Goal: Task Accomplishment & Management: Manage account settings

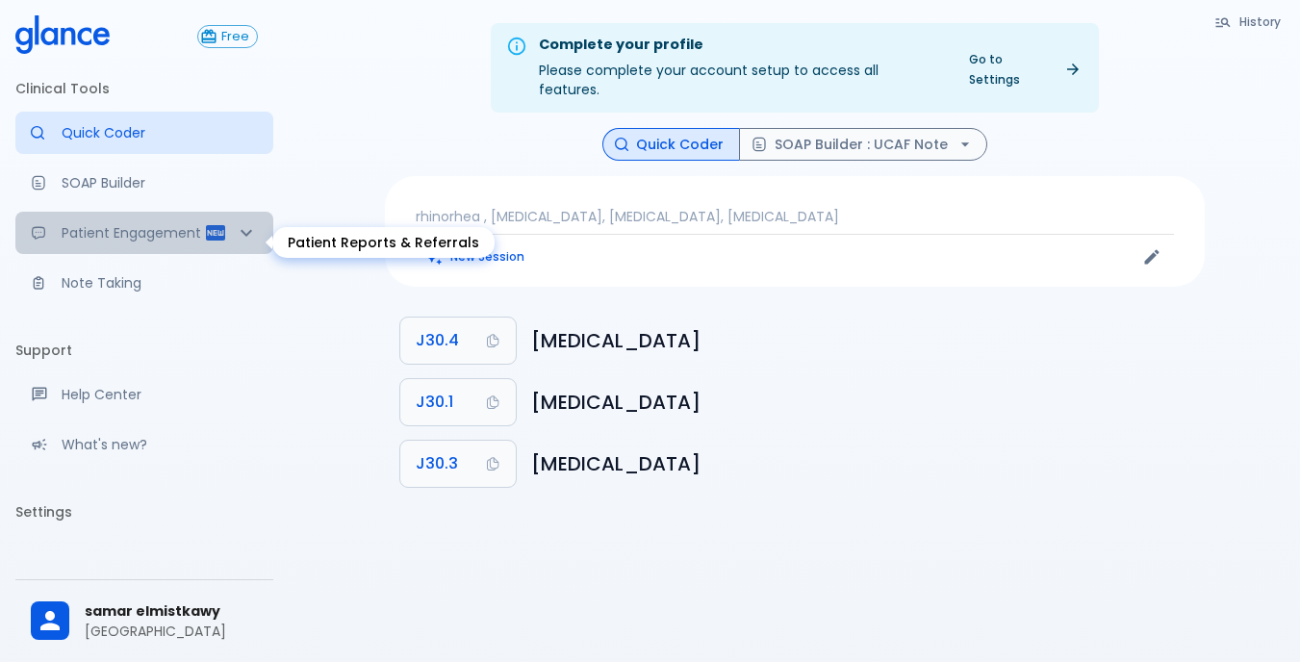
click at [239, 242] on icon "Patient Reports & Referrals" at bounding box center [246, 232] width 23 height 23
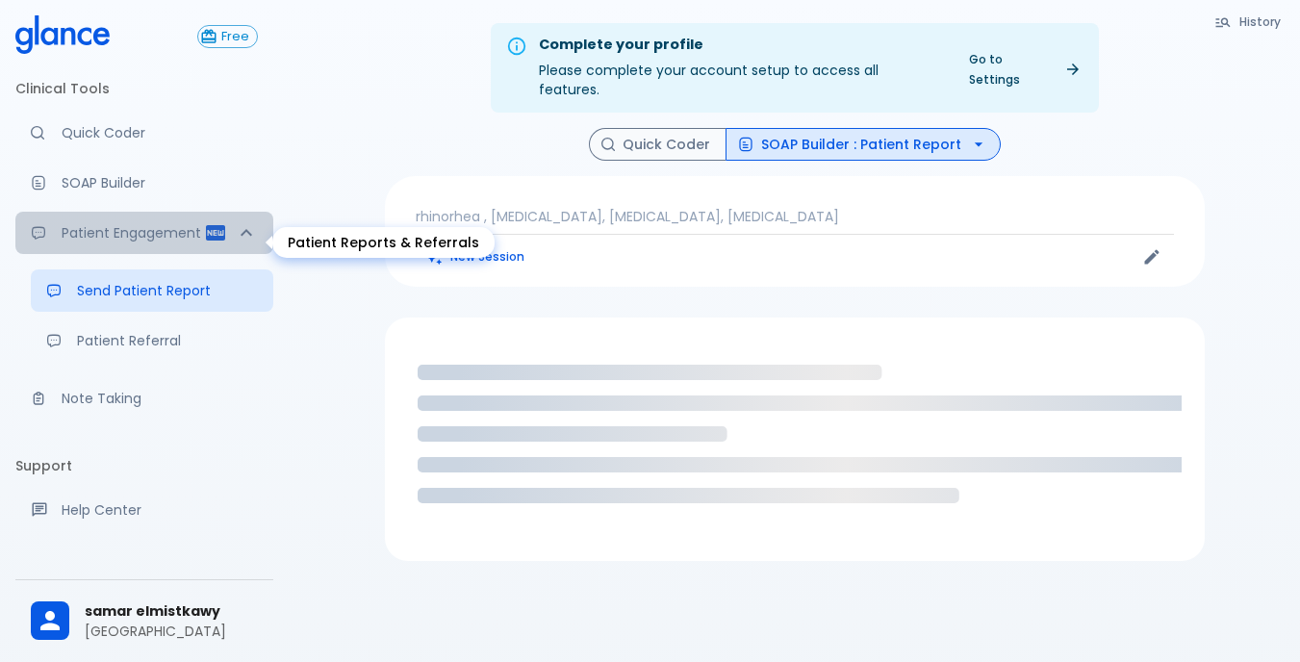
click at [236, 242] on icon "Patient Reports & Referrals" at bounding box center [246, 232] width 23 height 23
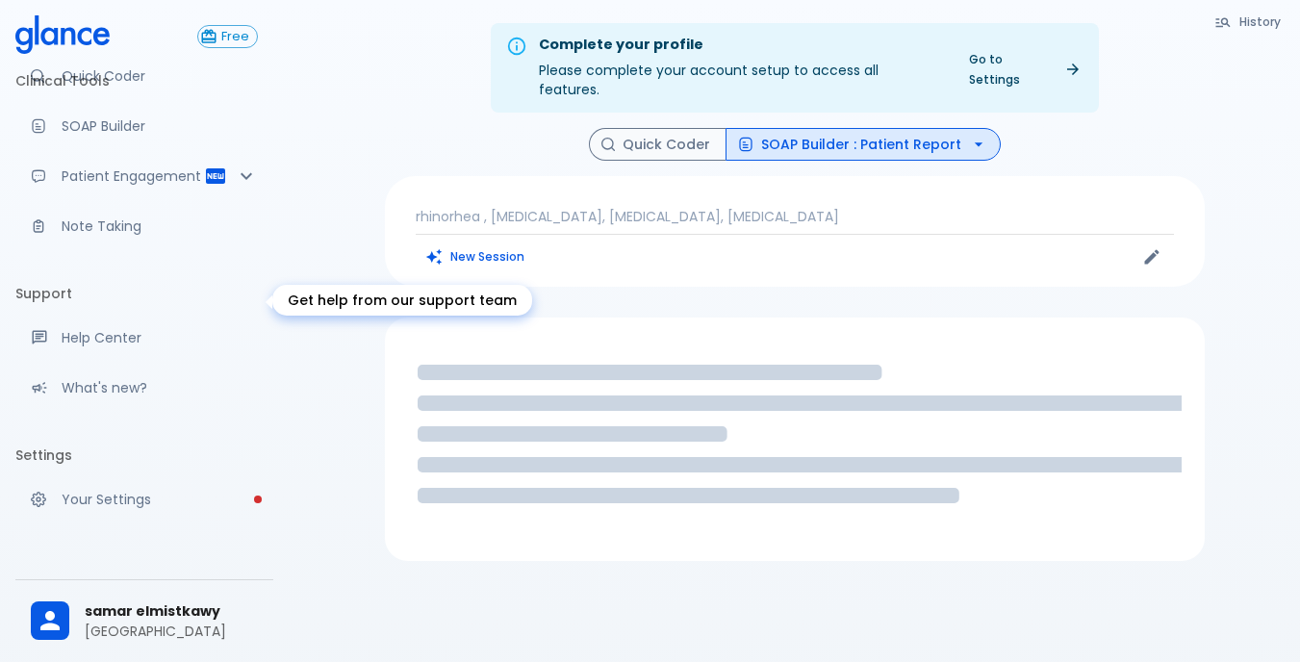
scroll to position [115, 0]
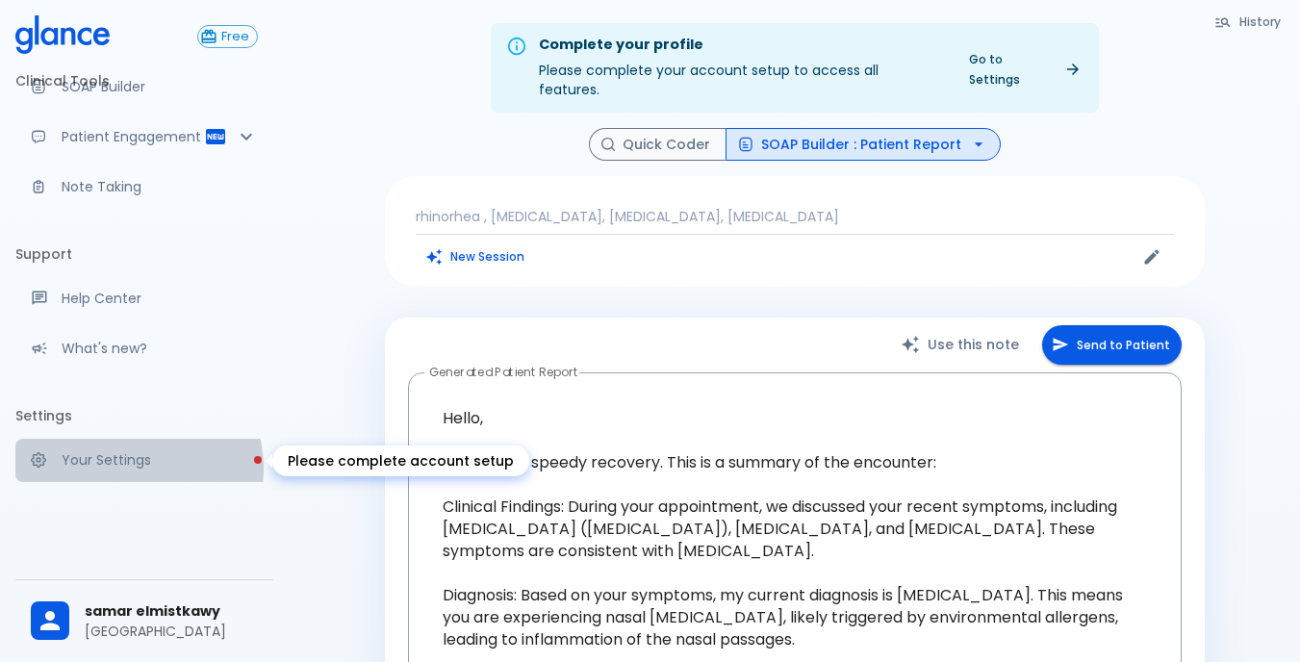
click at [133, 468] on p "Your Settings" at bounding box center [160, 459] width 196 height 19
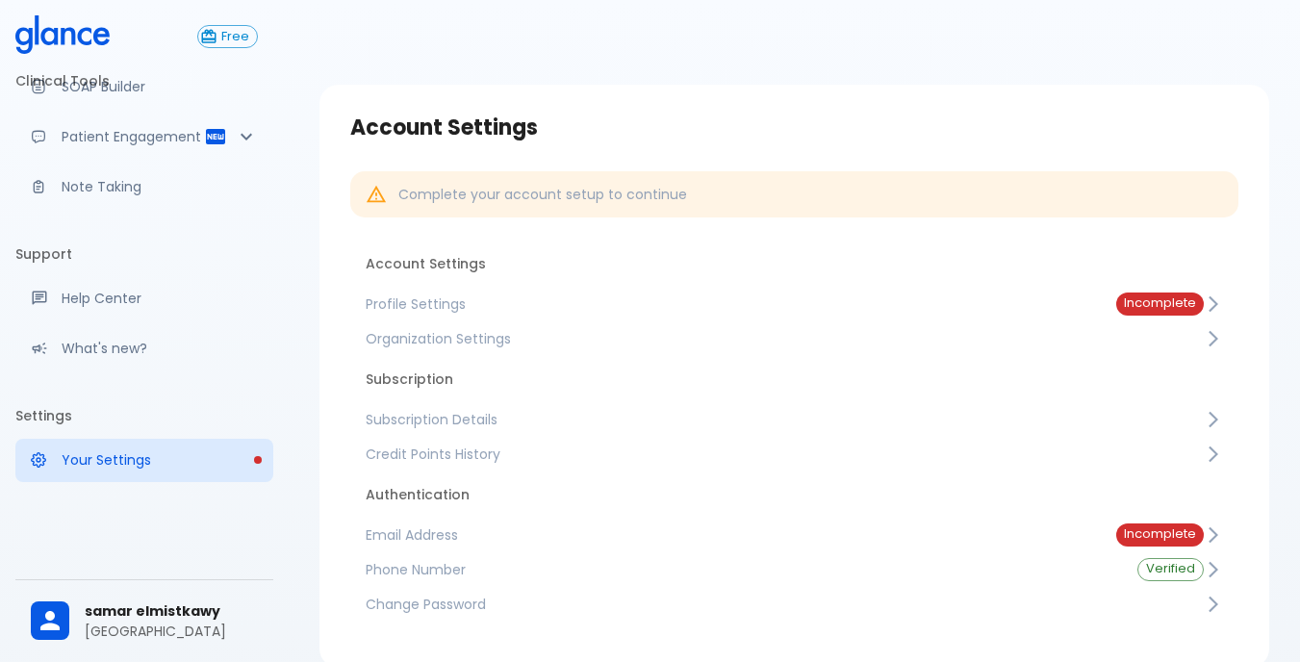
click at [519, 257] on li "Account Settings" at bounding box center [794, 264] width 888 height 46
click at [416, 301] on span "Profile Settings" at bounding box center [726, 303] width 720 height 19
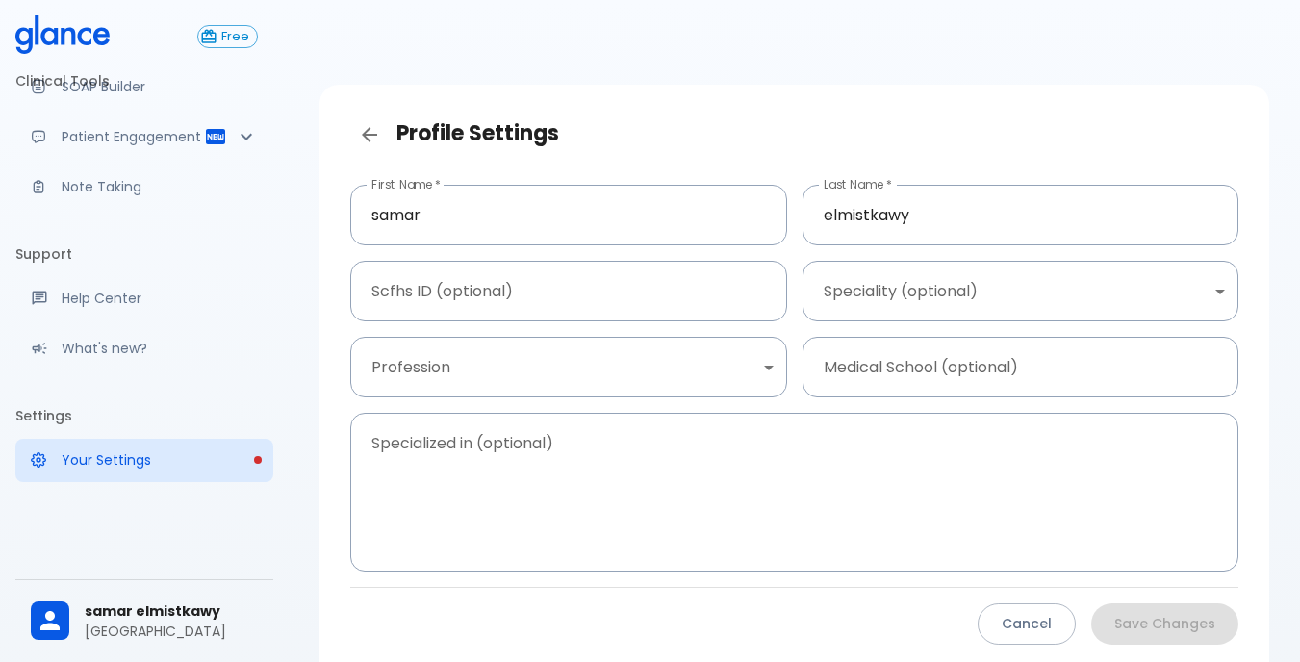
drag, startPoint x: 347, startPoint y: 132, endPoint x: 364, endPoint y: 129, distance: 16.6
click at [355, 131] on div "Profile Settings" at bounding box center [794, 134] width 919 height 69
click at [368, 129] on icon "Back" at bounding box center [369, 134] width 15 height 15
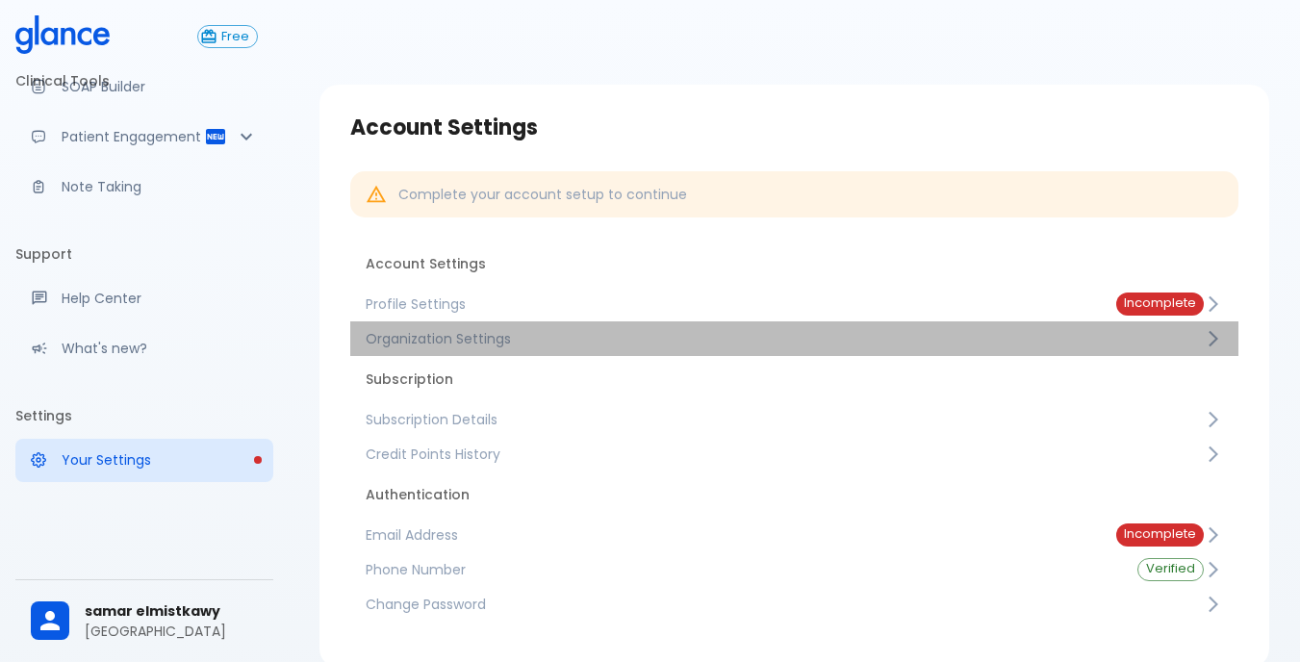
click at [422, 335] on span "Organization Settings" at bounding box center [785, 338] width 838 height 19
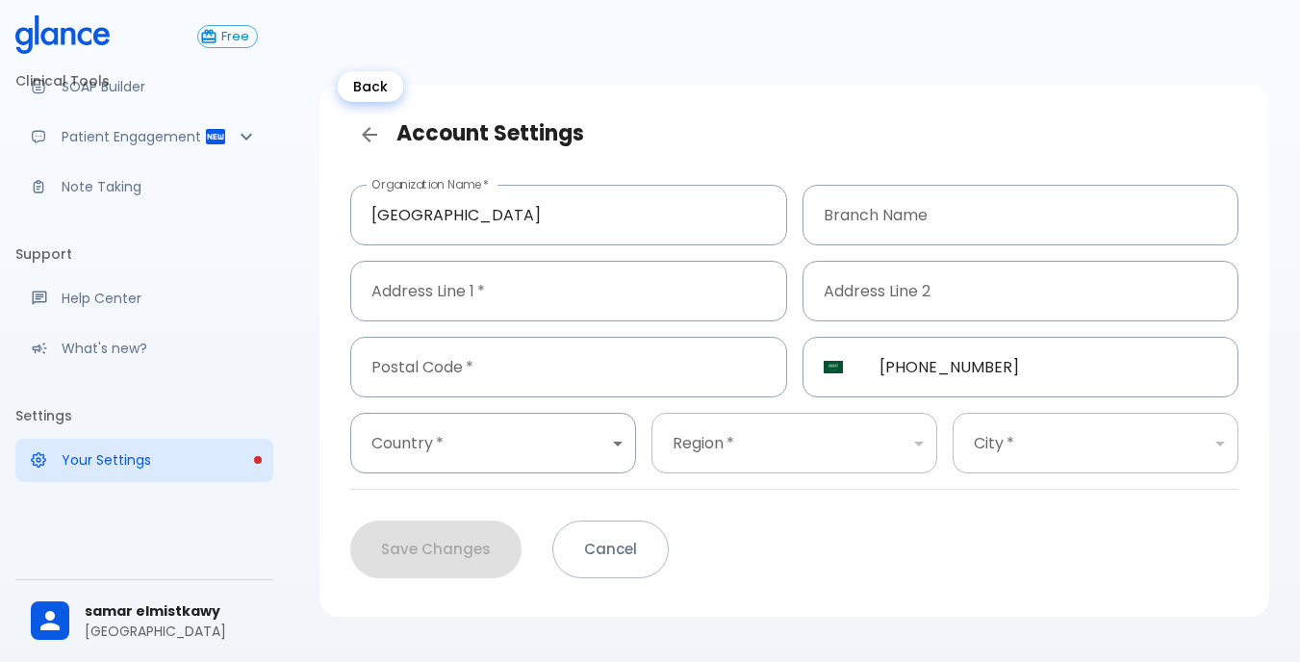
click at [372, 130] on icon "Back" at bounding box center [369, 134] width 23 height 23
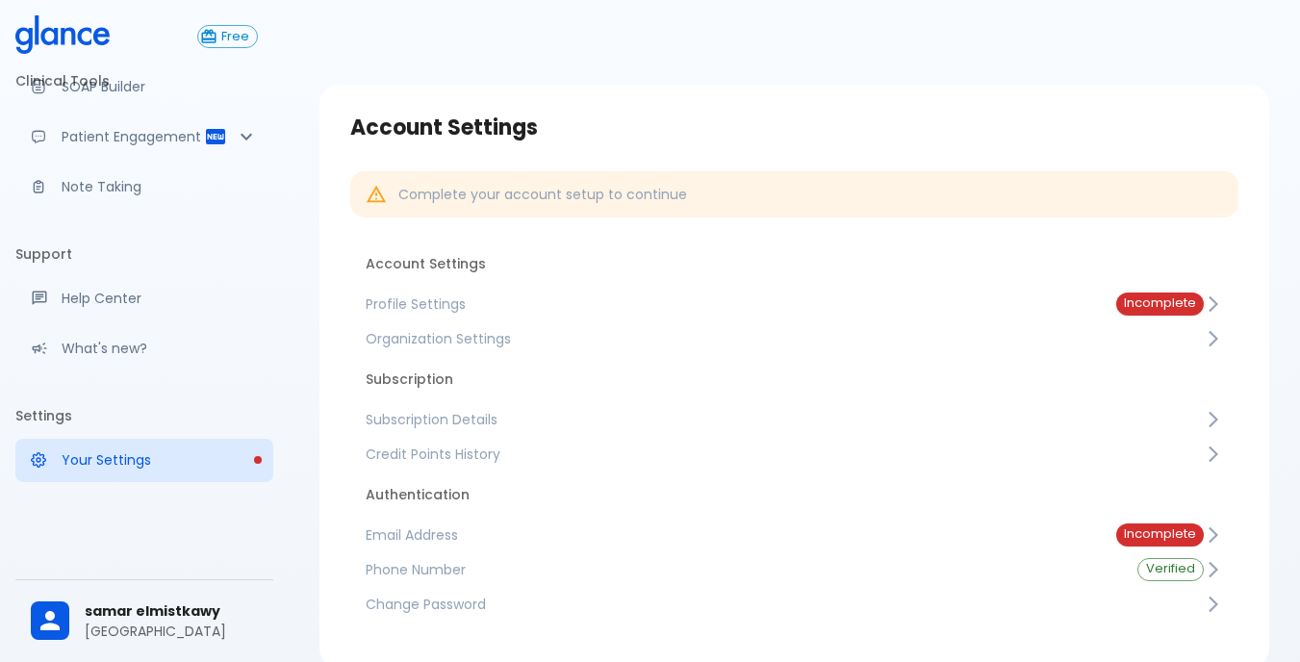
click at [494, 416] on span "Subscription Details" at bounding box center [785, 419] width 838 height 19
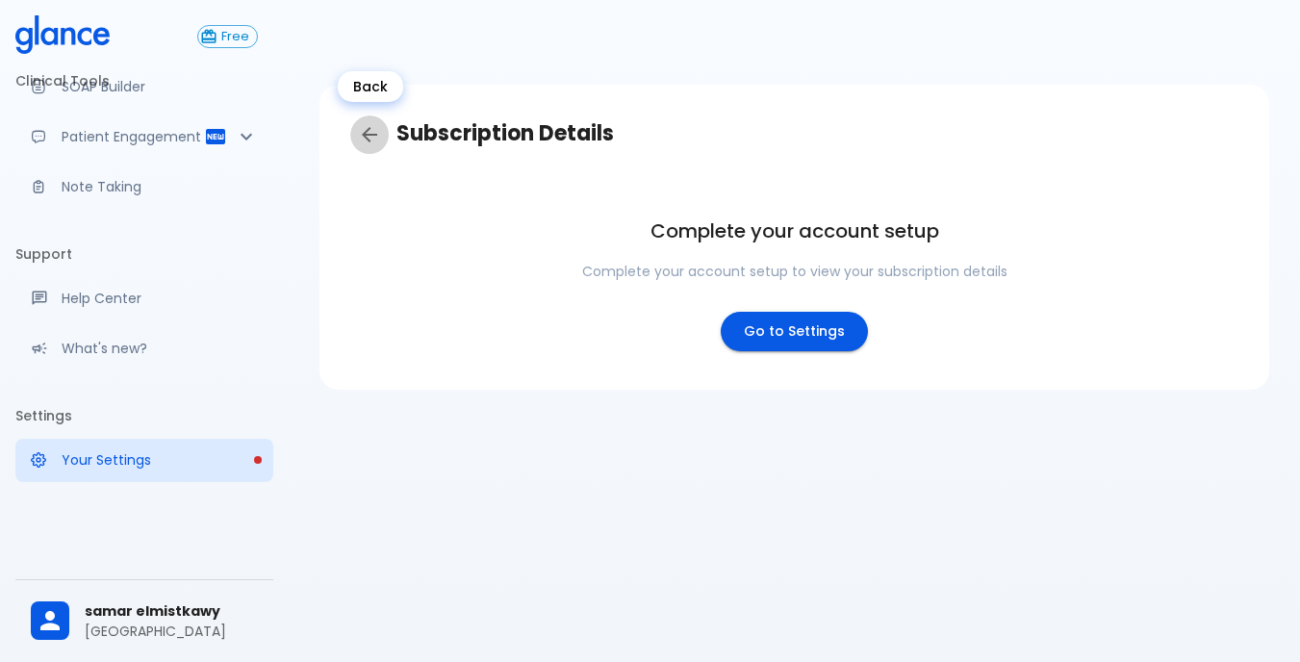
click at [379, 129] on icon "Back" at bounding box center [369, 134] width 23 height 23
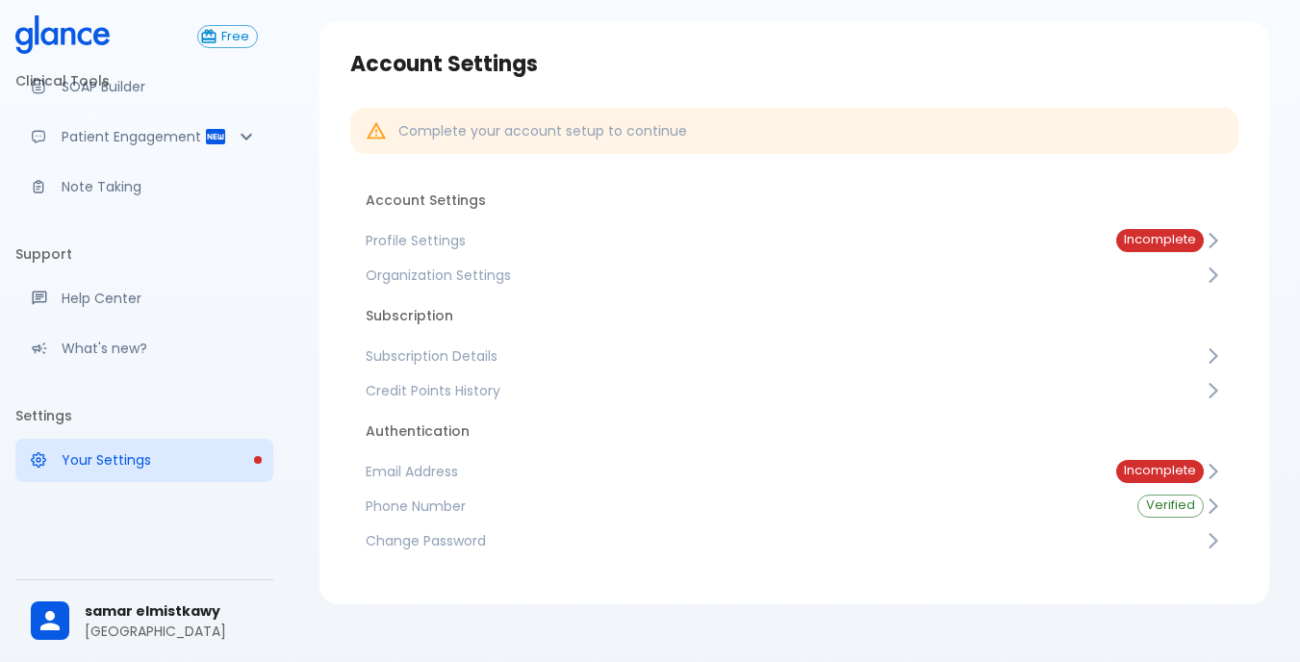
scroll to position [90, 0]
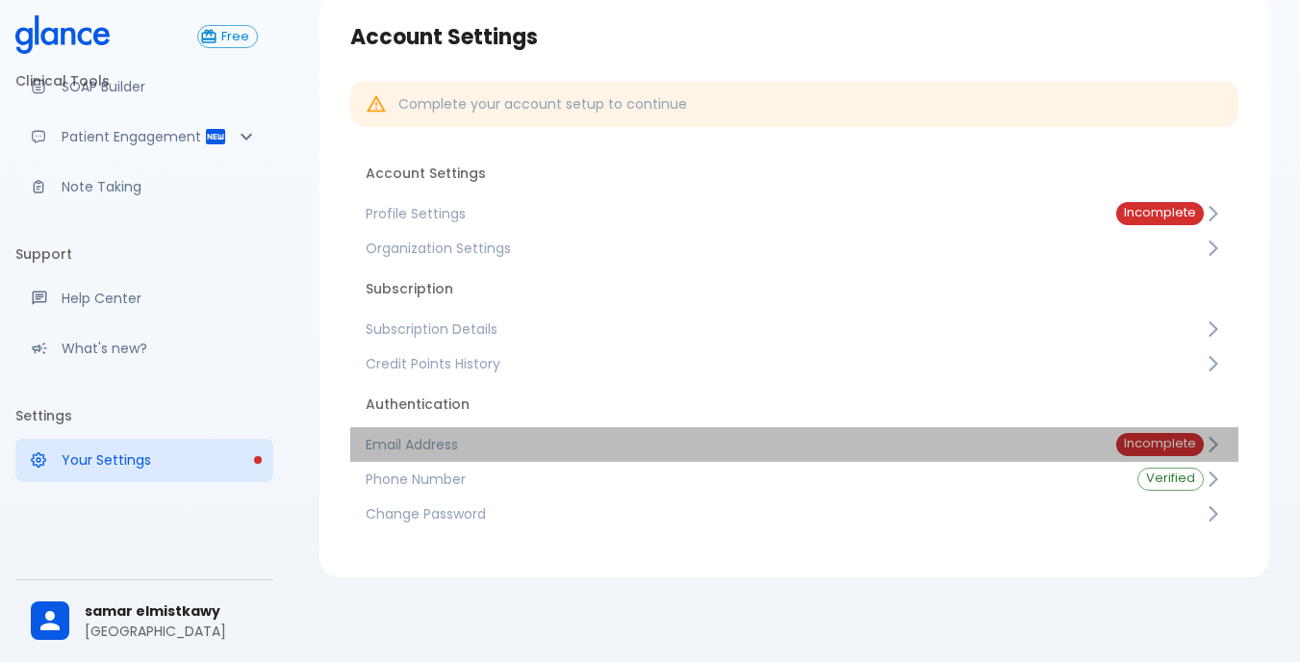
click at [472, 442] on span "Email Address" at bounding box center [726, 444] width 720 height 19
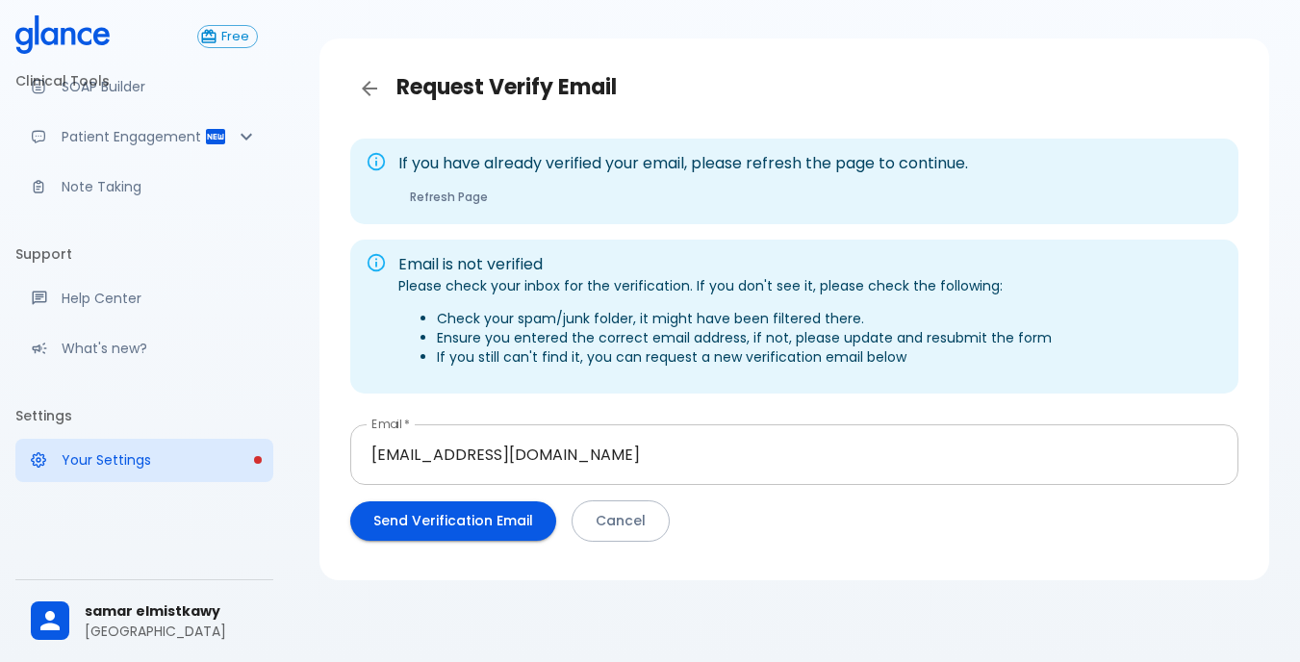
scroll to position [49, 0]
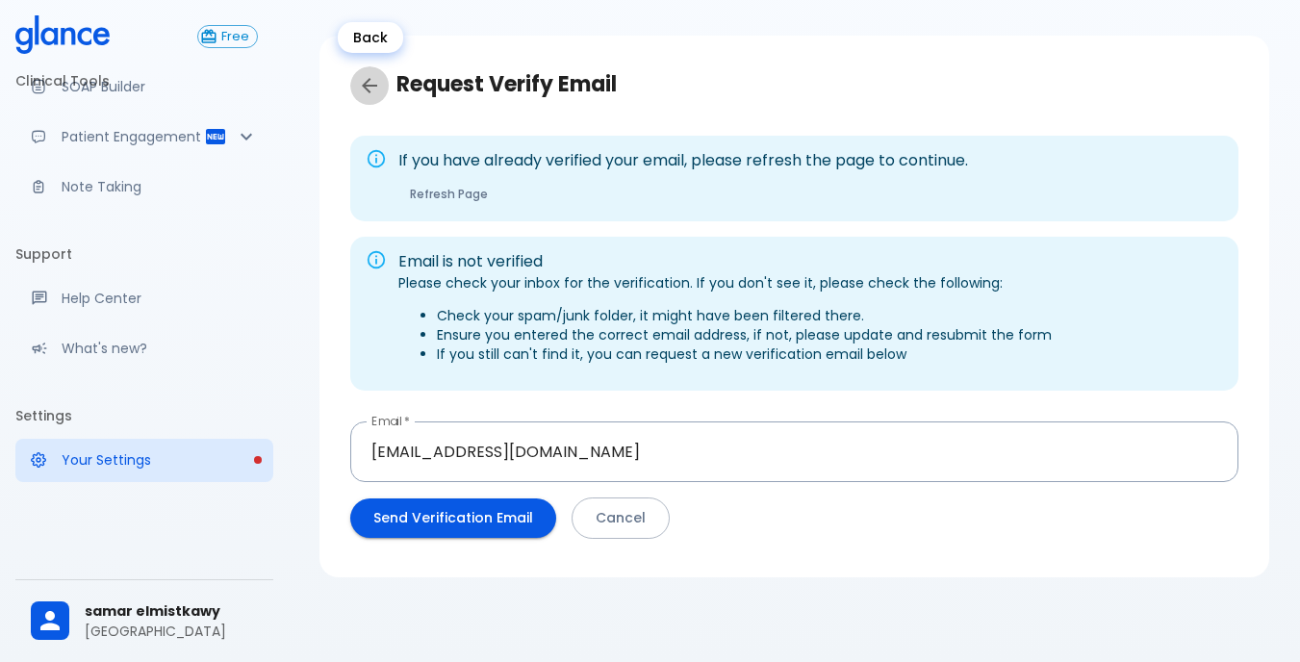
click at [375, 80] on icon "Back" at bounding box center [369, 85] width 23 height 23
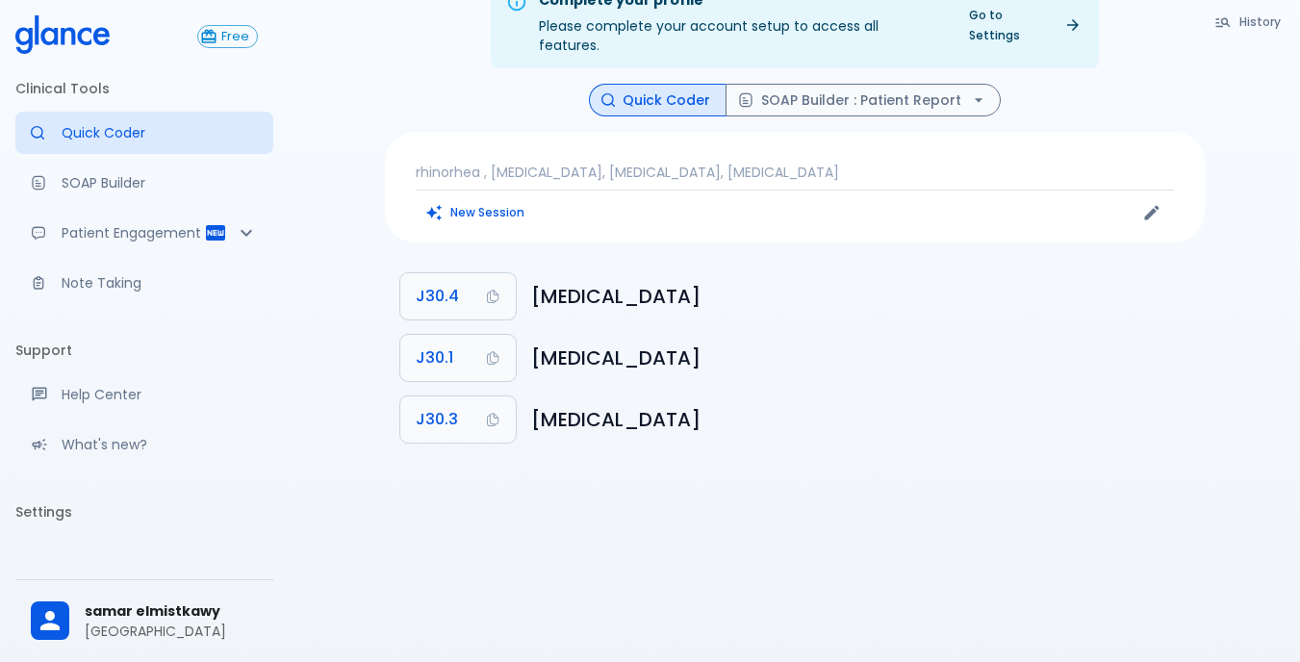
scroll to position [46, 0]
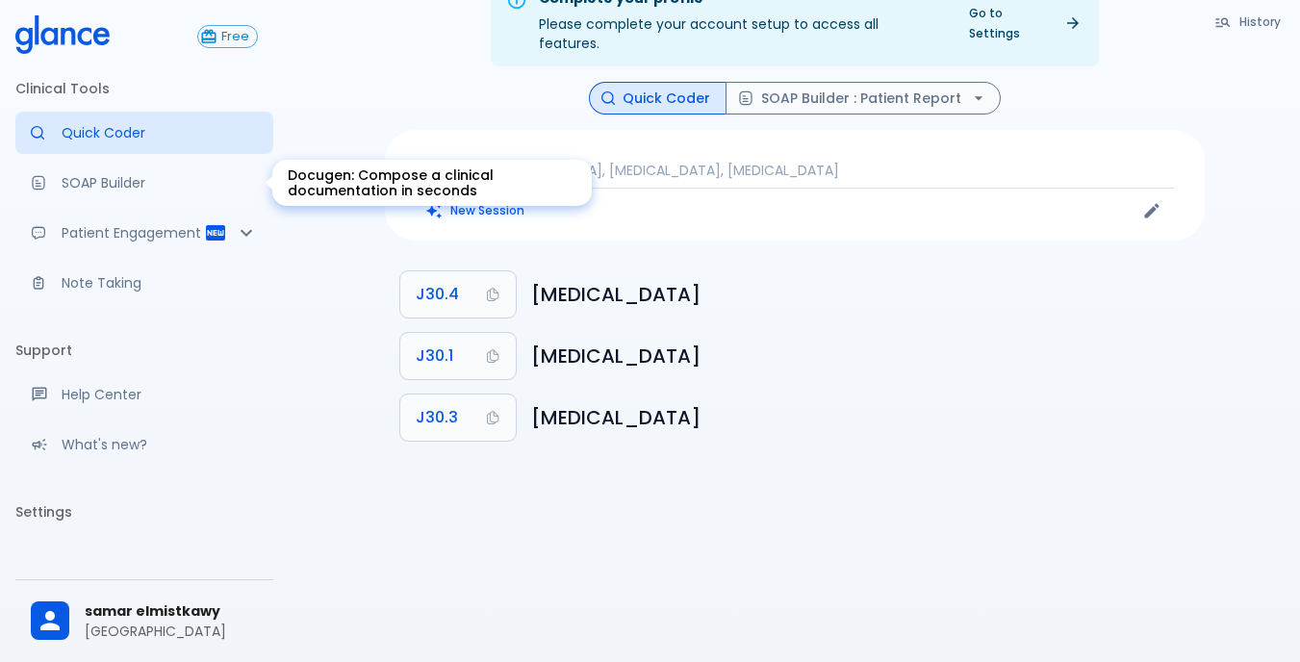
click at [90, 175] on p "SOAP Builder" at bounding box center [160, 182] width 196 height 19
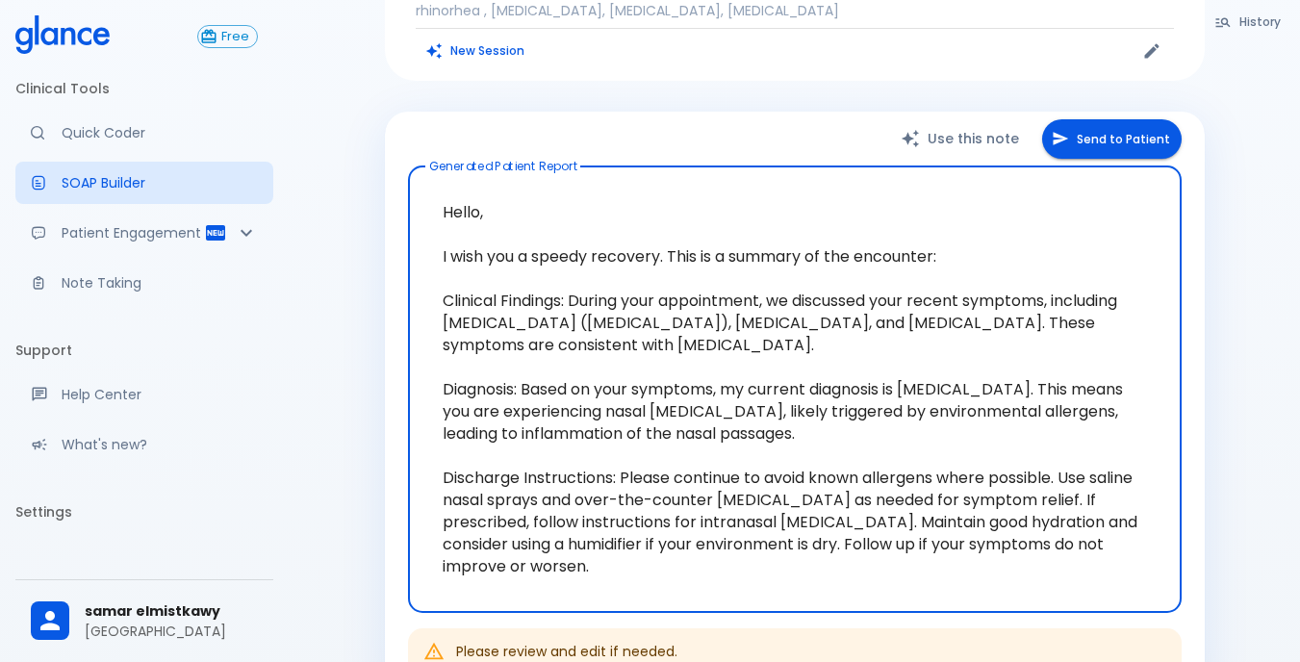
scroll to position [399, 0]
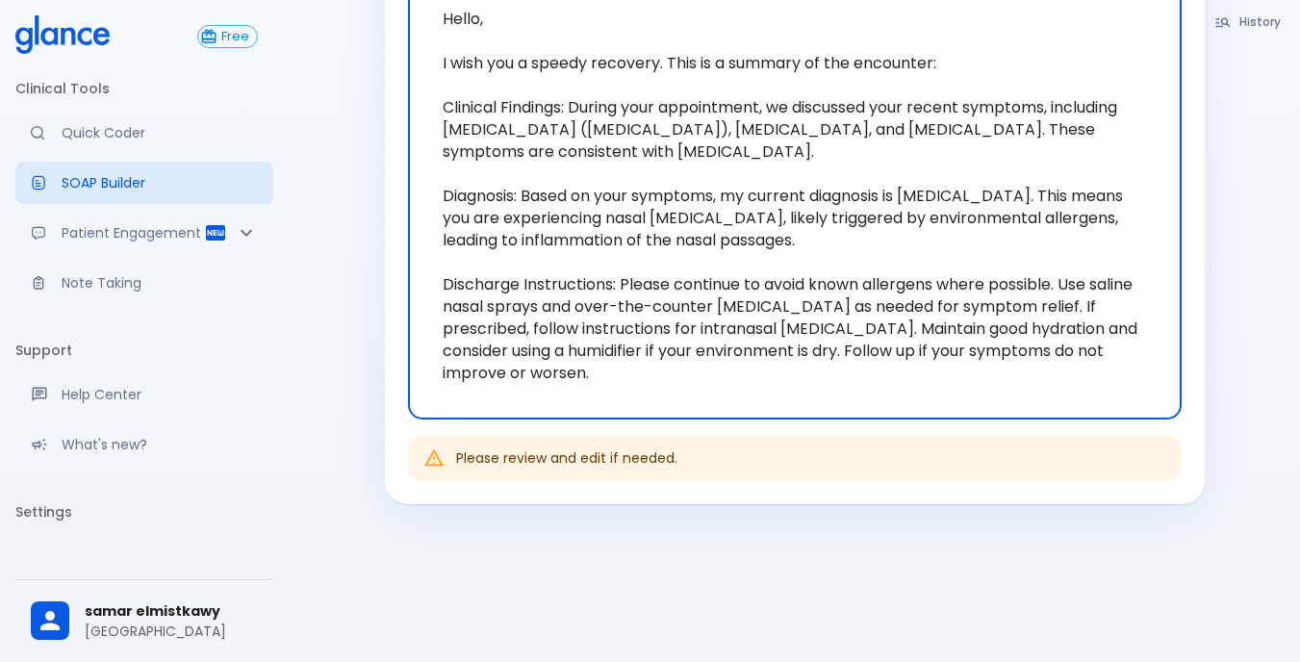
click at [194, 614] on span "samar elmistkawy" at bounding box center [171, 611] width 173 height 20
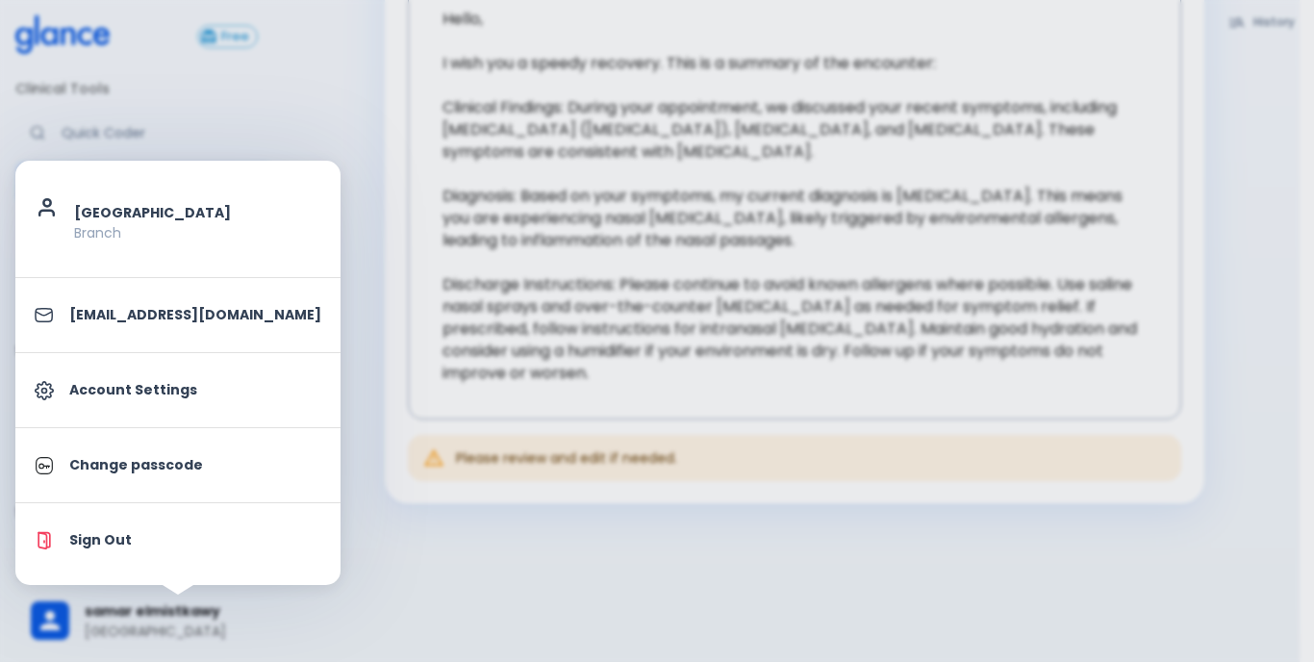
click at [210, 113] on div at bounding box center [657, 331] width 1314 height 662
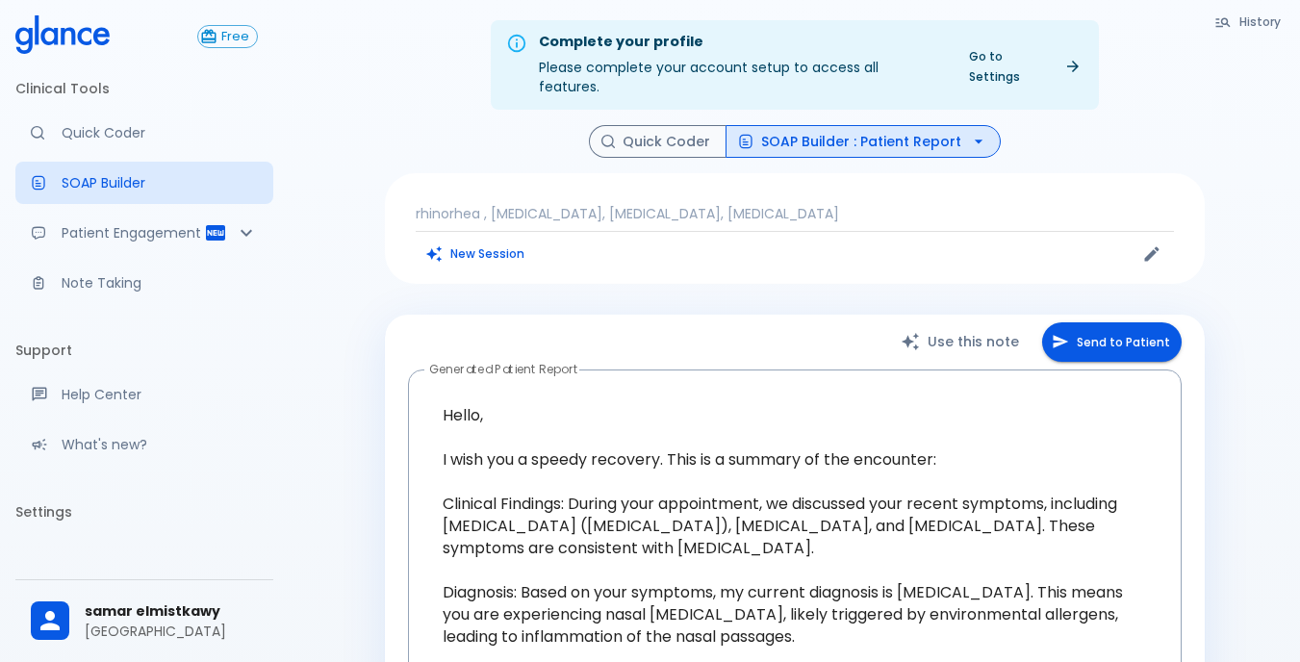
scroll to position [0, 0]
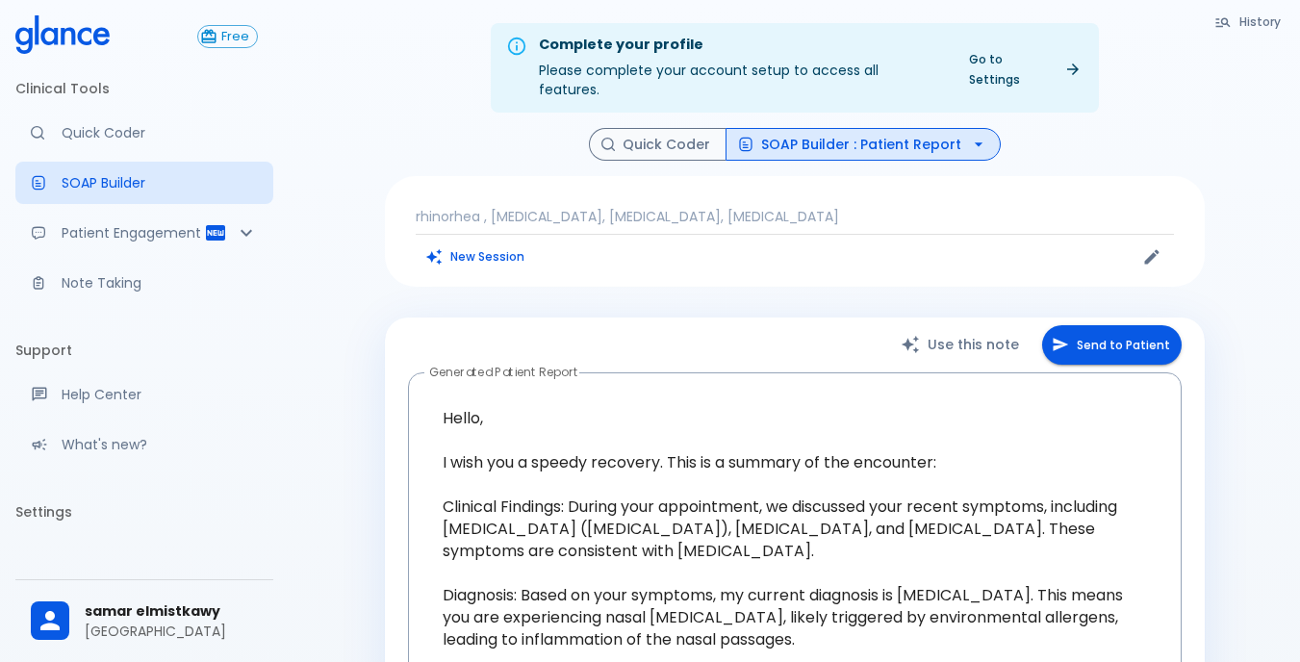
click at [72, 41] on icon at bounding box center [68, 35] width 14 height 17
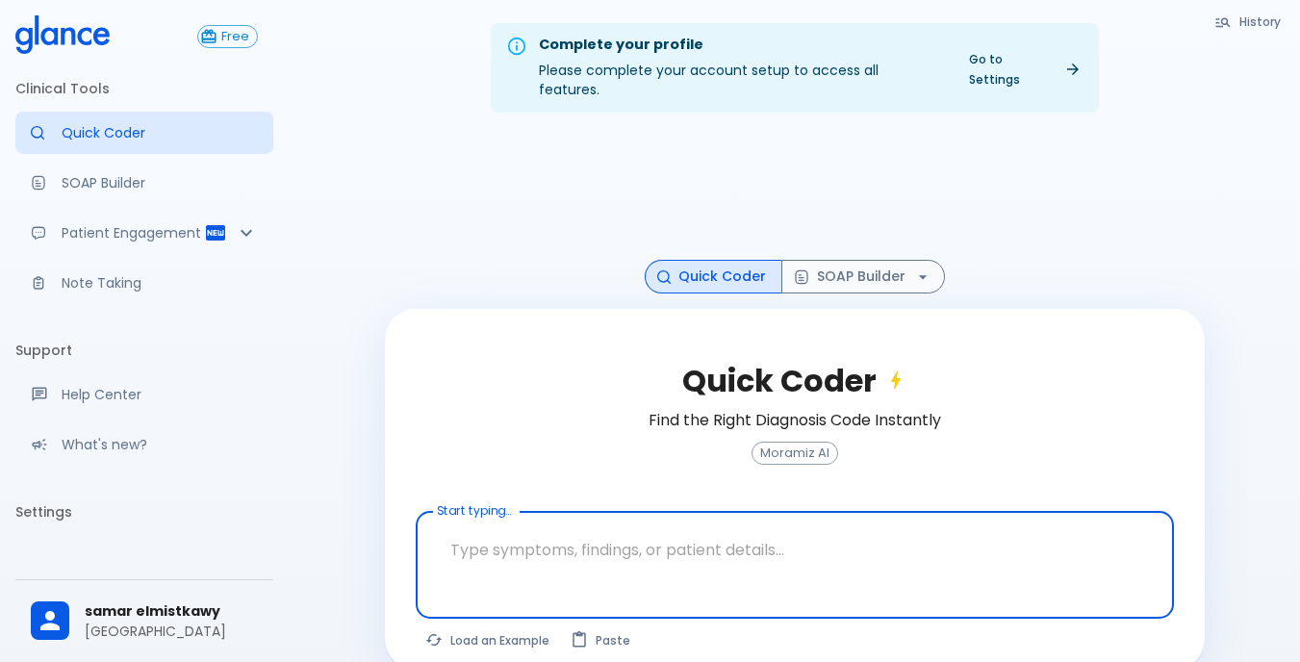
click at [1231, 21] on icon "button" at bounding box center [1222, 21] width 17 height 17
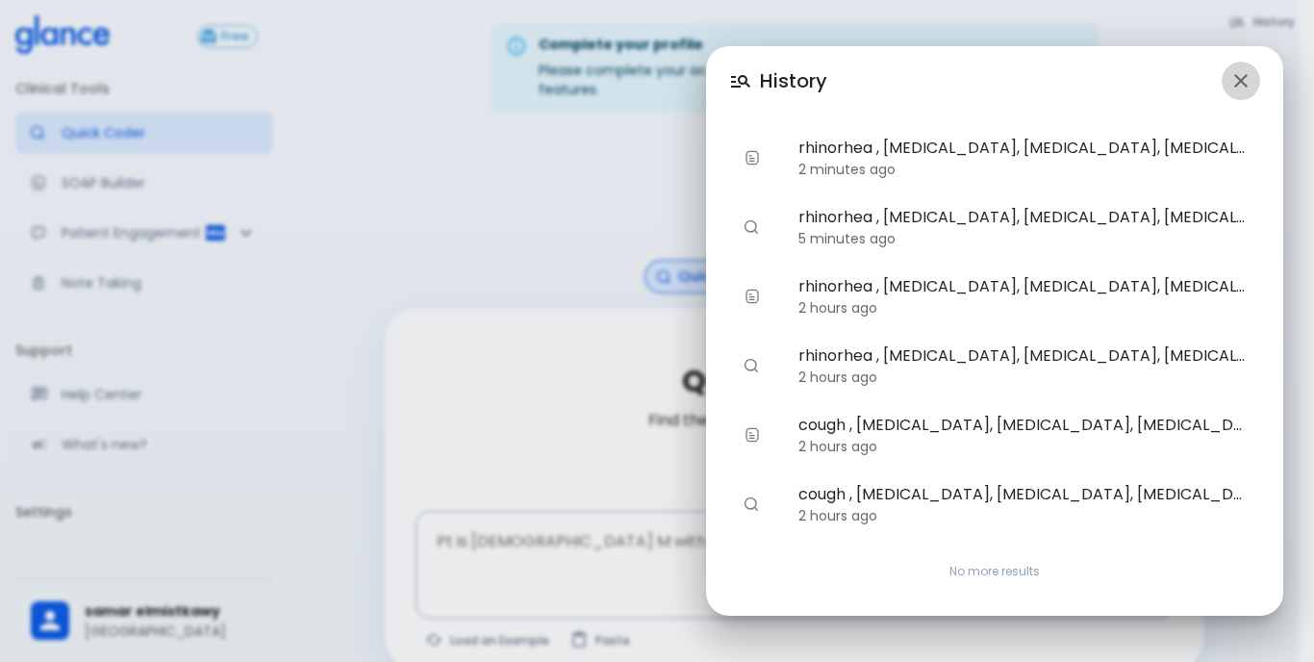
click at [1248, 77] on icon "button" at bounding box center [1241, 80] width 23 height 23
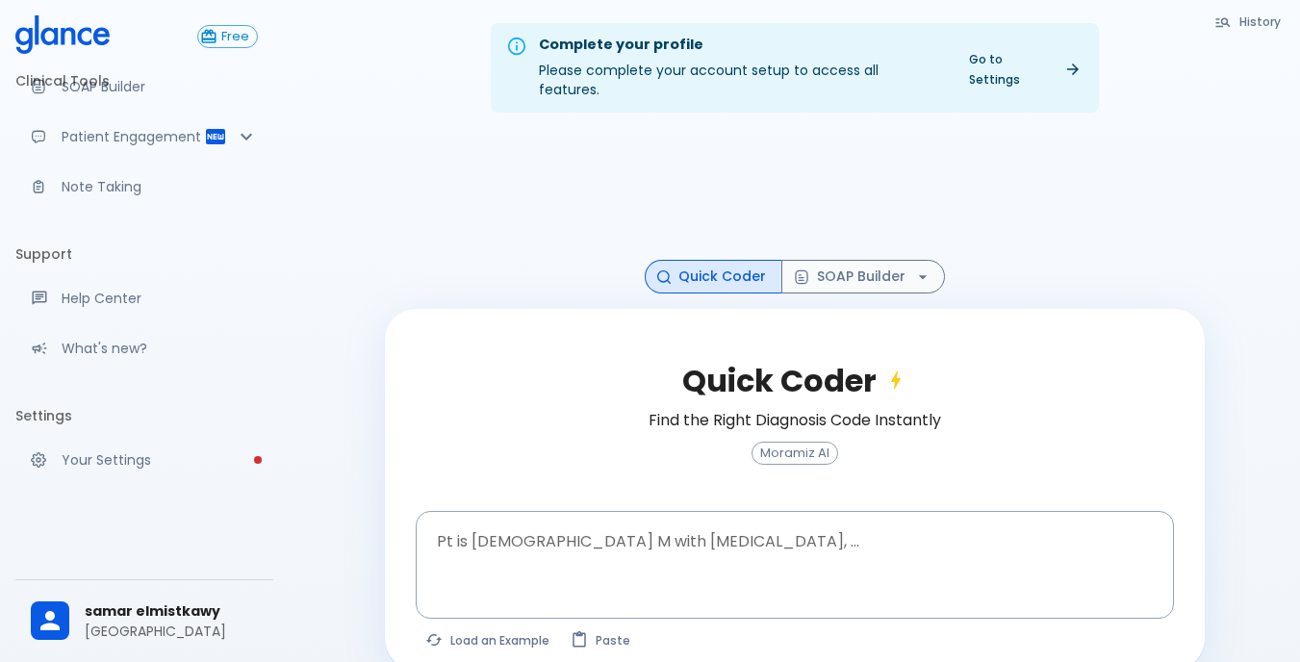
scroll to position [115, 0]
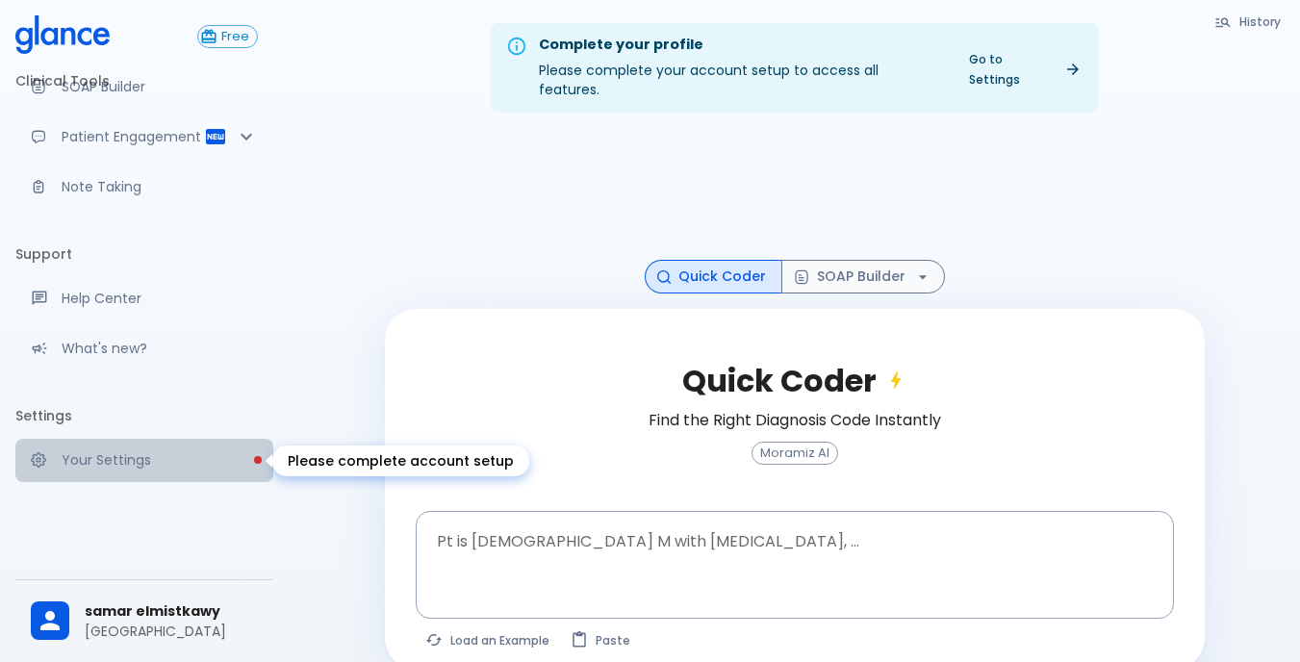
click at [177, 459] on p "Your Settings" at bounding box center [160, 459] width 196 height 19
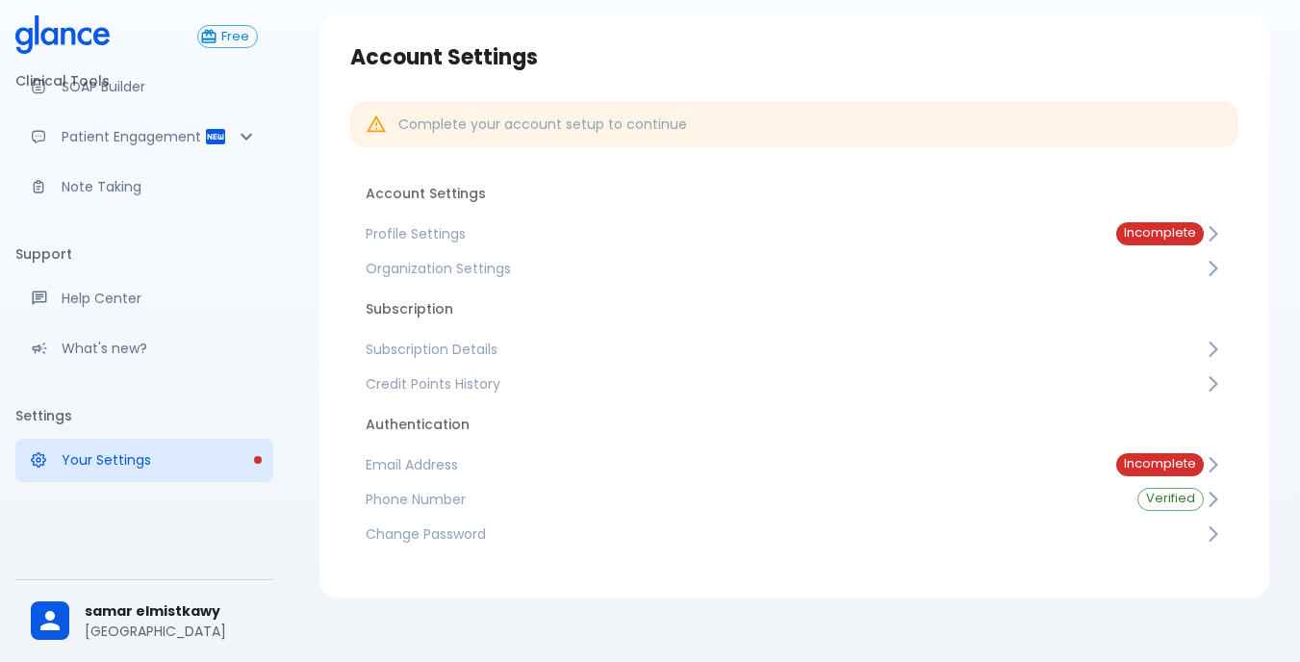
scroll to position [90, 0]
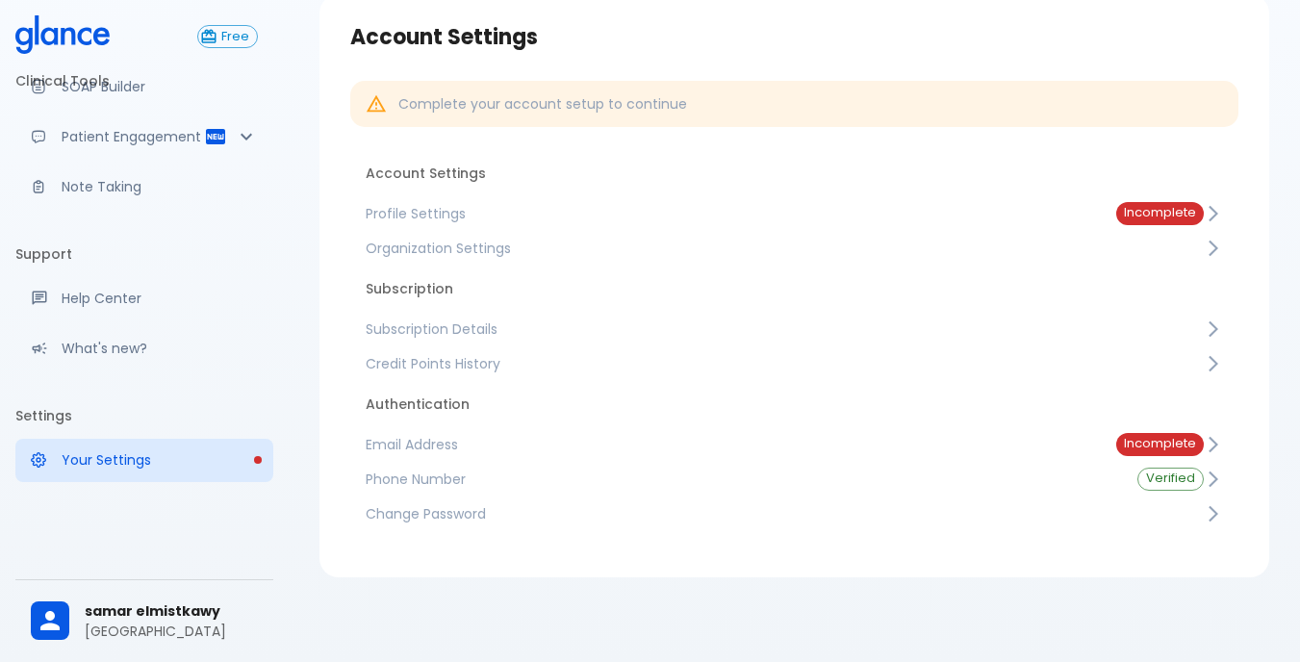
click at [466, 480] on span "Phone Number" at bounding box center [736, 479] width 741 height 19
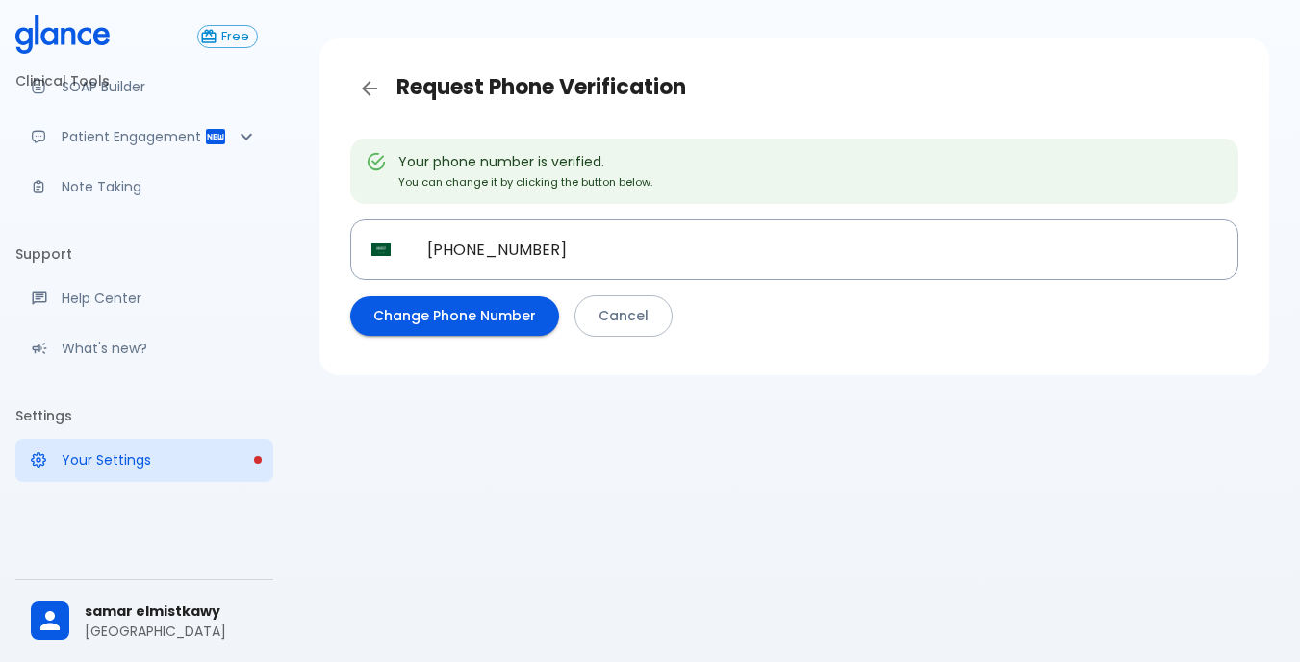
click at [361, 86] on icon "Back" at bounding box center [369, 88] width 23 height 23
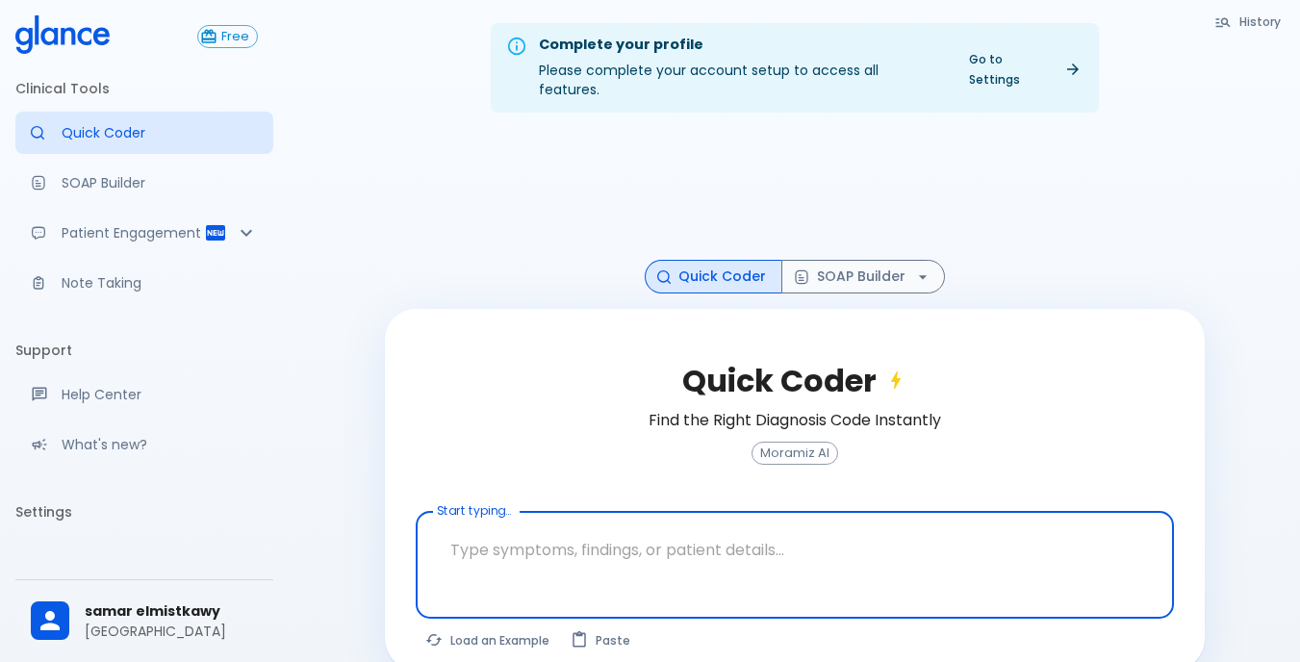
drag, startPoint x: 149, startPoint y: 1, endPoint x: 326, endPoint y: 324, distance: 368.6
click at [326, 324] on div "Complete your profile Please complete your account setup to access all features…" at bounding box center [794, 354] width 1011 height 708
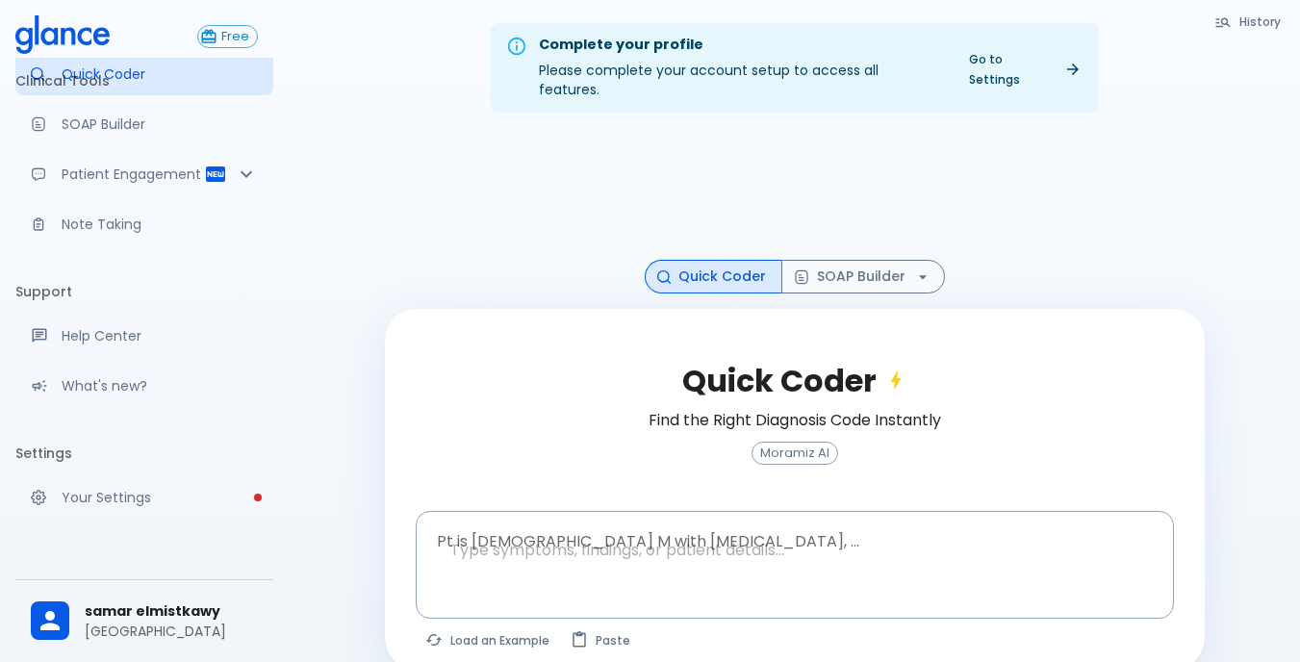
scroll to position [115, 0]
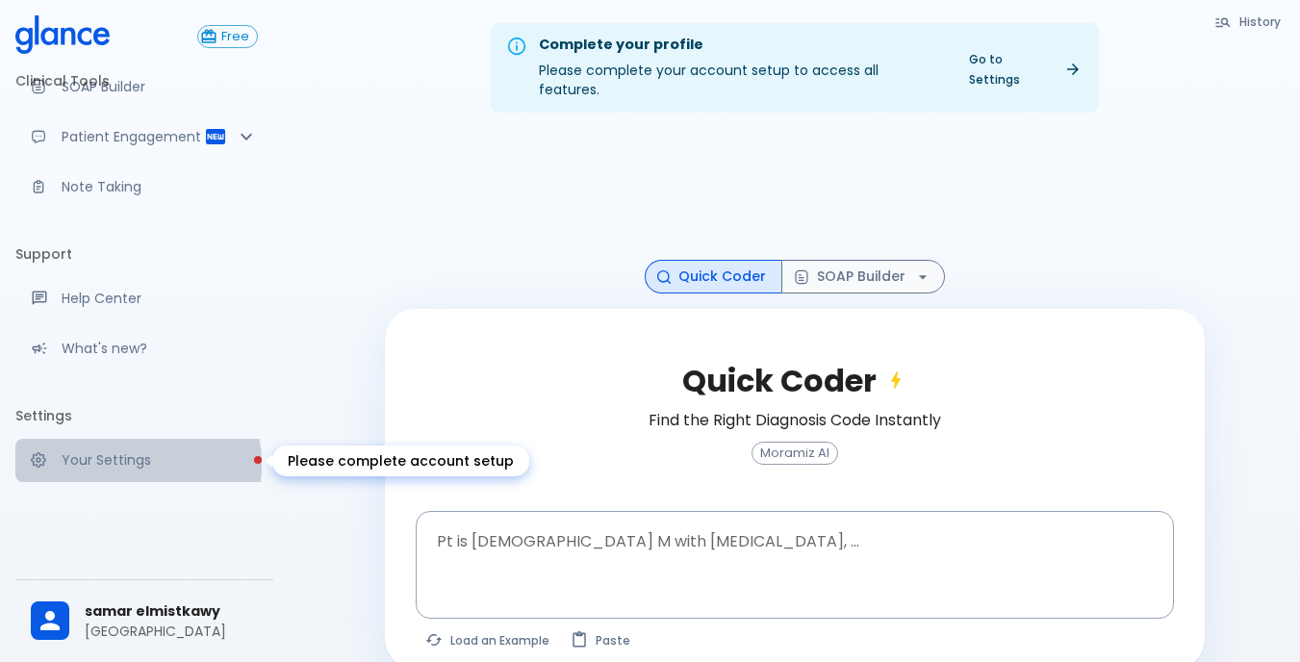
click at [116, 464] on p "Your Settings" at bounding box center [160, 459] width 196 height 19
